Goal: Transaction & Acquisition: Subscribe to service/newsletter

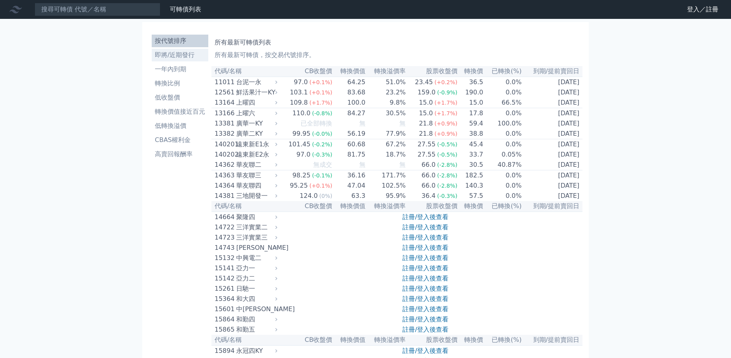
click at [188, 52] on li "即將/近期發行" at bounding box center [180, 54] width 57 height 9
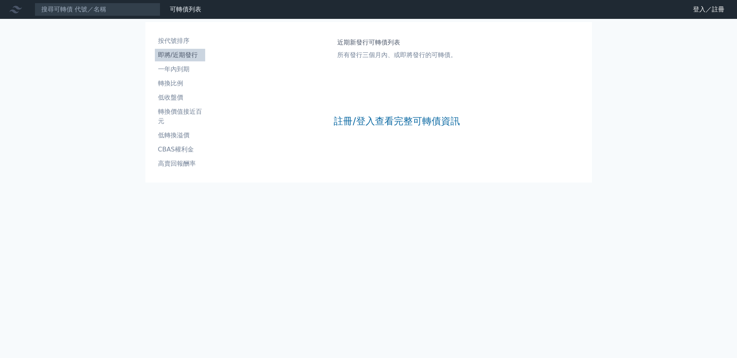
click at [387, 127] on div "註冊/登入查看完整可轉債資訊" at bounding box center [397, 121] width 126 height 104
click at [391, 123] on link "註冊/登入查看完整可轉債資訊" at bounding box center [397, 121] width 126 height 13
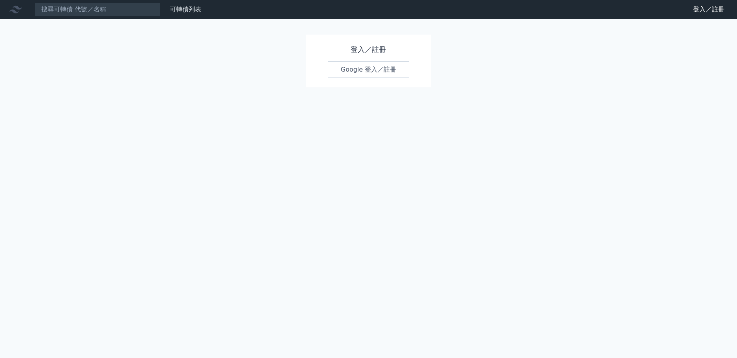
click at [371, 71] on link "Google 登入／註冊" at bounding box center [369, 69] width 82 height 17
